Goal: Task Accomplishment & Management: Complete application form

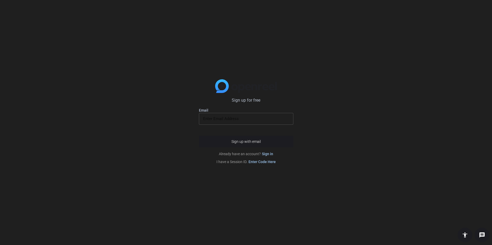
click at [242, 120] on input "email" at bounding box center [246, 118] width 86 height 6
click at [199, 136] on button "Sign up with email" at bounding box center [246, 142] width 94 height 12
click at [247, 143] on span "Sign up with email" at bounding box center [245, 143] width 29 height 0
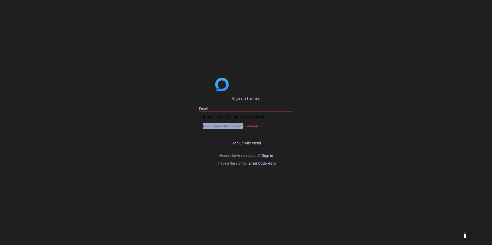
drag, startPoint x: 243, startPoint y: 125, endPoint x: 277, endPoint y: 129, distance: 34.6
click at [277, 129] on form "Sign up for free Email [EMAIL_ADDRESS][DOMAIN_NAME] Email cannot be a free emai…" at bounding box center [246, 121] width 94 height 53
click at [269, 119] on input "[EMAIL_ADDRESS][DOMAIN_NAME]" at bounding box center [246, 117] width 86 height 6
drag, startPoint x: 257, startPoint y: 117, endPoint x: 189, endPoint y: 121, distance: 68.3
click at [189, 121] on div "Sign up for free Email [EMAIL_ADDRESS][DOMAIN_NAME] Email cannot be a free emai…" at bounding box center [246, 122] width 492 height 245
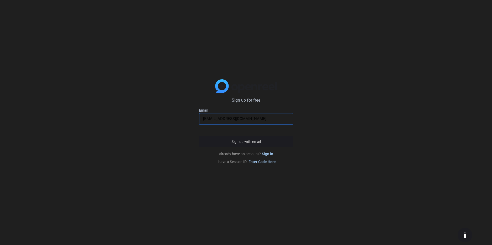
type input "[EMAIL_ADDRESS][DOMAIN_NAME]"
click at [199, 136] on button "Sign up with email" at bounding box center [246, 142] width 94 height 12
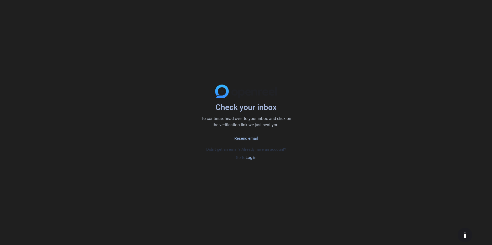
click at [251, 138] on link "Resend email" at bounding box center [246, 138] width 24 height 6
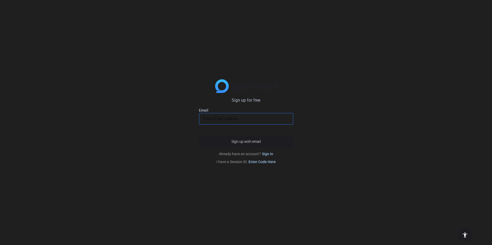
click at [252, 116] on input "email" at bounding box center [246, 118] width 86 height 6
type input "[EMAIL_ADDRESS][DOMAIN_NAME]"
click at [199, 136] on button "Sign up with email" at bounding box center [246, 142] width 94 height 12
